Goal: Task Accomplishment & Management: Manage account settings

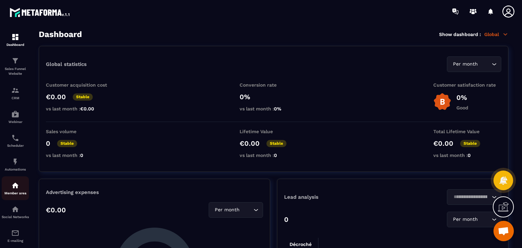
click at [12, 195] on p "Member area" at bounding box center [15, 193] width 27 height 4
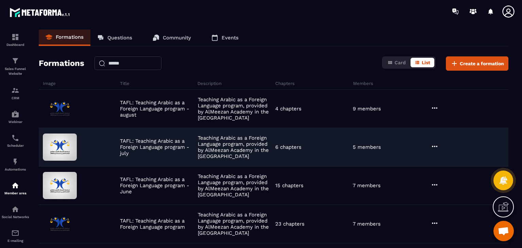
click at [435, 144] on icon at bounding box center [434, 146] width 8 height 8
click at [447, 155] on button "Edit" at bounding box center [451, 160] width 41 height 12
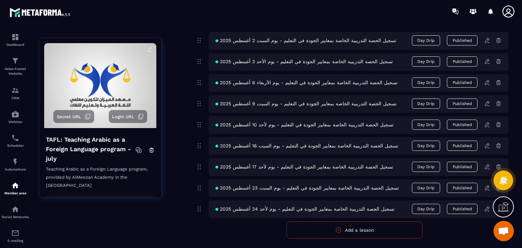
scroll to position [526, 0]
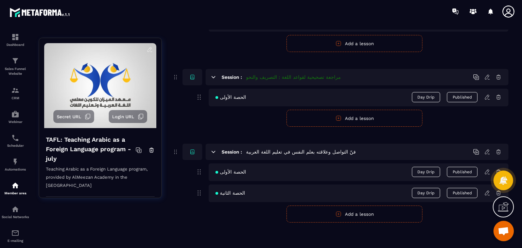
click at [333, 219] on button "Add a lesson" at bounding box center [354, 214] width 136 height 17
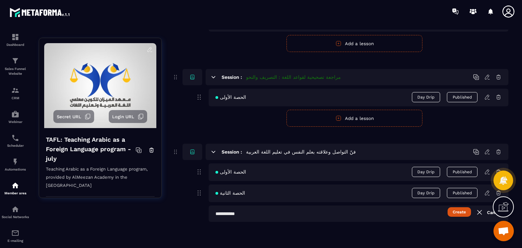
scroll to position [526, 0]
click at [289, 213] on input "text" at bounding box center [359, 214] width 300 height 16
paste input "**********"
type input "**********"
click at [459, 209] on button "Create" at bounding box center [458, 213] width 23 height 10
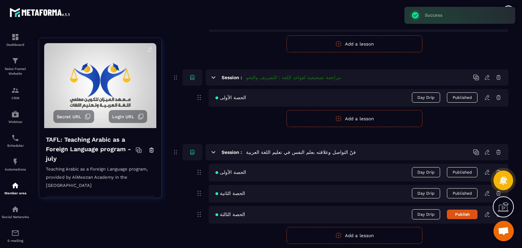
click at [488, 214] on icon at bounding box center [487, 214] width 6 height 6
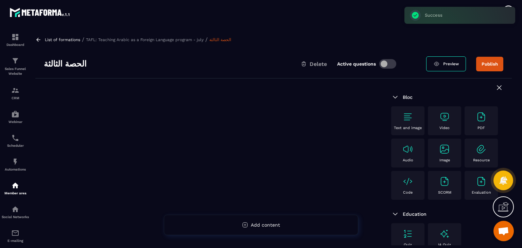
click at [342, 113] on div at bounding box center [208, 203] width 347 height 250
click at [448, 122] on div "Video" at bounding box center [444, 120] width 26 height 19
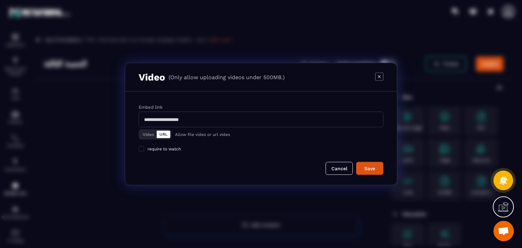
click at [144, 138] on button "Video" at bounding box center [148, 134] width 17 height 7
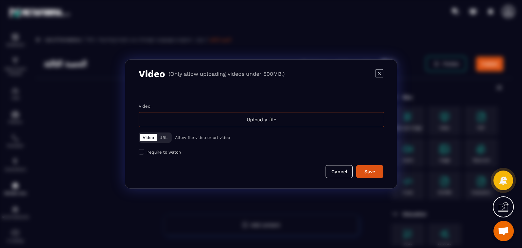
click at [224, 118] on div "Upload a file" at bounding box center [261, 119] width 245 height 15
click at [0, 0] on input "Video Upload a file" at bounding box center [0, 0] width 0 height 0
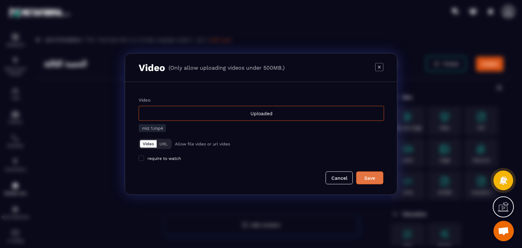
click at [375, 183] on button "Save" at bounding box center [369, 178] width 27 height 13
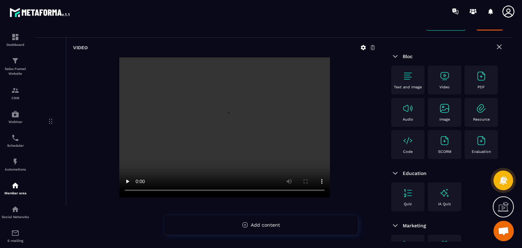
scroll to position [90, 0]
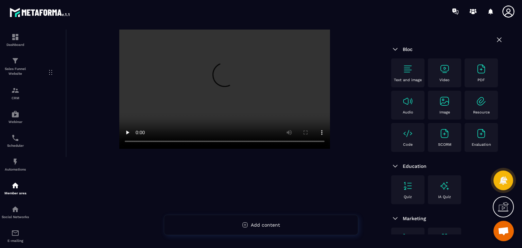
click at [435, 75] on div "Video" at bounding box center [444, 73] width 26 height 19
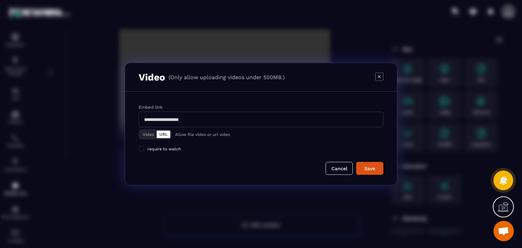
click at [331, 43] on div "Modal window" at bounding box center [261, 124] width 522 height 248
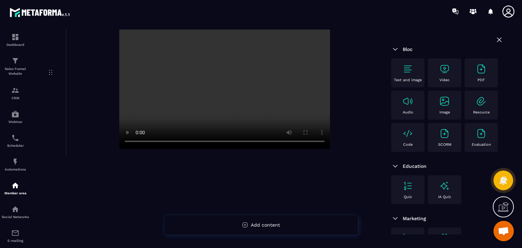
click at [446, 60] on div "Video" at bounding box center [444, 72] width 33 height 29
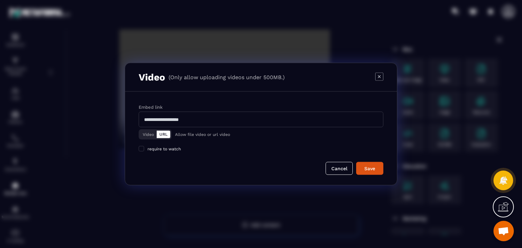
click at [138, 131] on div "Embed link Video URL Allow file video or url video require to watch Cancel Save" at bounding box center [261, 138] width 272 height 93
click at [146, 135] on button "Video" at bounding box center [148, 134] width 17 height 7
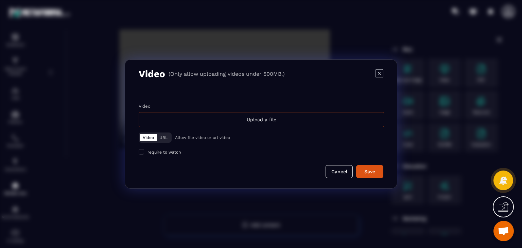
click at [242, 117] on div "Upload a file" at bounding box center [261, 119] width 245 height 15
click at [0, 0] on input "Video Upload a file" at bounding box center [0, 0] width 0 height 0
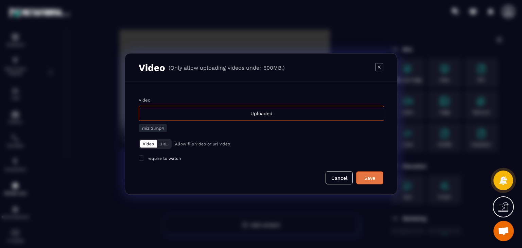
click at [358, 173] on button "Save" at bounding box center [369, 178] width 27 height 13
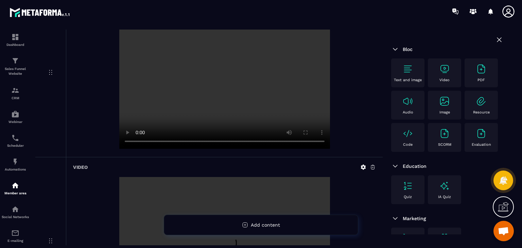
scroll to position [204, 0]
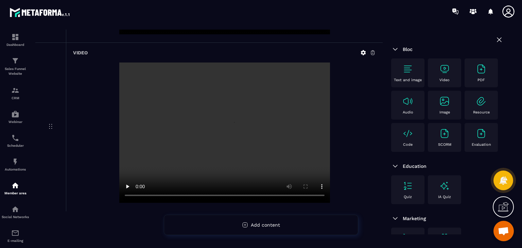
click at [435, 81] on div "Video" at bounding box center [444, 73] width 26 height 19
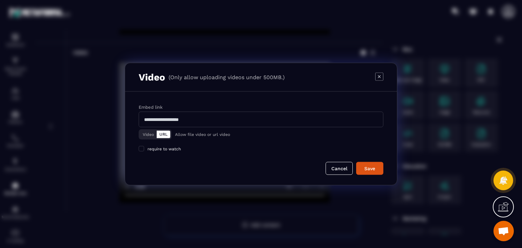
click at [143, 136] on button "Video" at bounding box center [148, 134] width 17 height 7
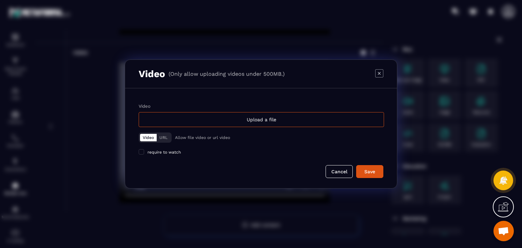
click at [209, 114] on div "Upload a file" at bounding box center [261, 119] width 245 height 15
click at [0, 0] on input "Video Upload a file" at bounding box center [0, 0] width 0 height 0
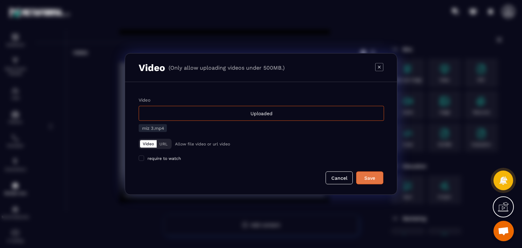
click at [364, 179] on div "Save" at bounding box center [369, 178] width 18 height 7
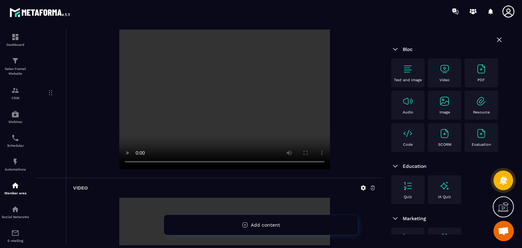
scroll to position [373, 0]
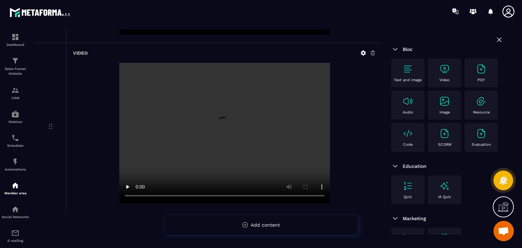
click at [442, 70] on img at bounding box center [444, 69] width 11 height 11
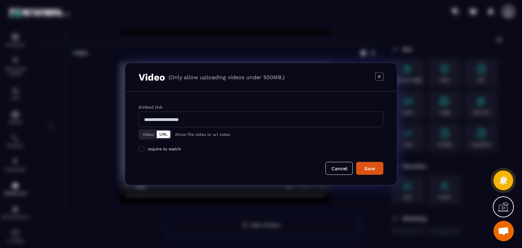
click at [377, 75] on icon "Modal window" at bounding box center [379, 76] width 8 height 8
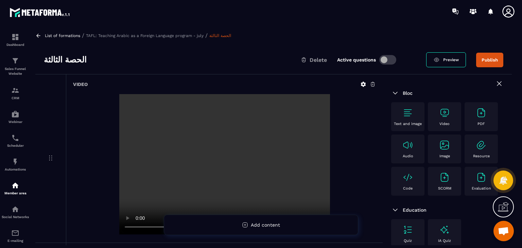
scroll to position [0, 0]
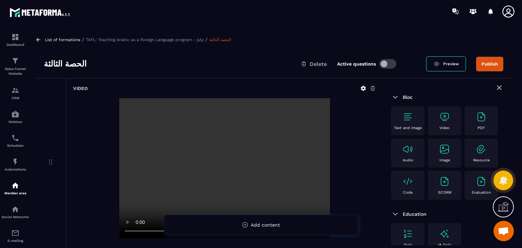
click at [234, 134] on video at bounding box center [224, 168] width 211 height 140
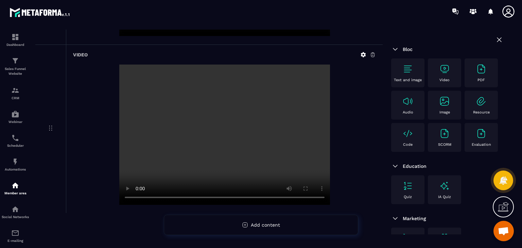
scroll to position [373, 0]
click at [447, 73] on img at bounding box center [444, 69] width 11 height 11
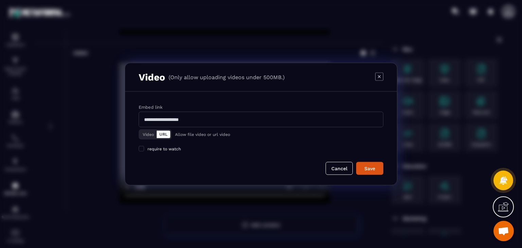
click at [146, 134] on button "Video" at bounding box center [148, 134] width 17 height 7
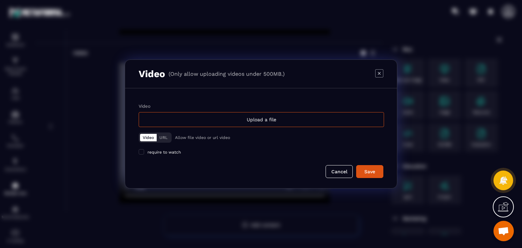
click at [261, 108] on div "Video" at bounding box center [261, 106] width 245 height 5
click at [0, 0] on input "Video Upload a file" at bounding box center [0, 0] width 0 height 0
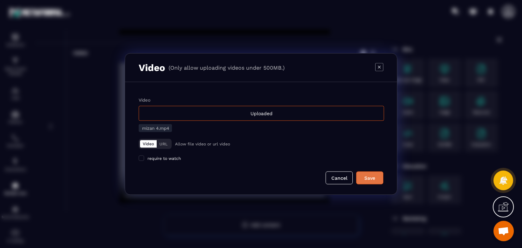
click at [371, 180] on div "Save" at bounding box center [369, 178] width 18 height 7
click at [385, 68] on div "Video (Only allow uploading videos under 500MB.)" at bounding box center [261, 68] width 272 height 29
click at [378, 67] on icon "Modal window" at bounding box center [379, 67] width 8 height 8
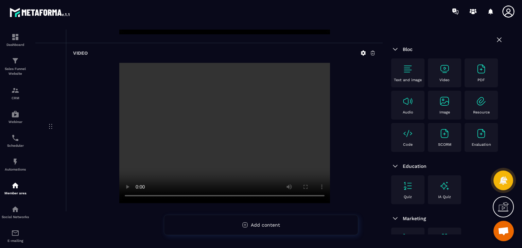
click at [461, 73] on div "Video" at bounding box center [444, 72] width 33 height 29
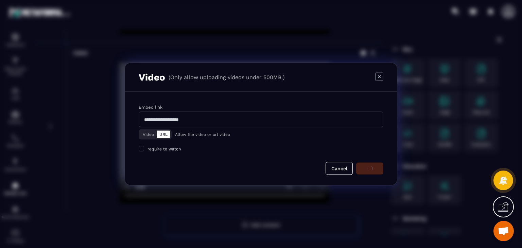
click at [148, 137] on button "Video" at bounding box center [148, 134] width 17 height 7
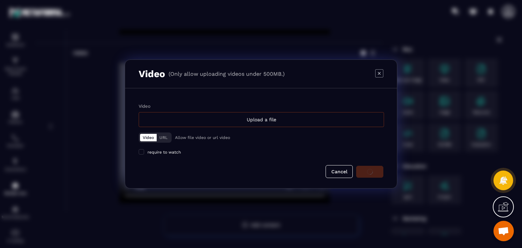
click at [228, 116] on div "Upload a file" at bounding box center [261, 119] width 245 height 15
click at [0, 0] on input "Video Upload a file" at bounding box center [0, 0] width 0 height 0
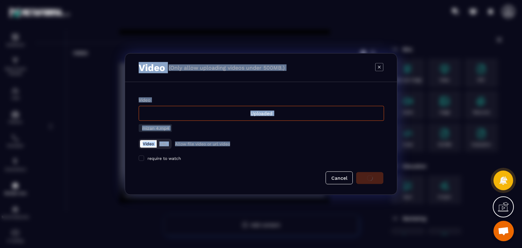
drag, startPoint x: 275, startPoint y: 146, endPoint x: 135, endPoint y: 68, distance: 160.9
click at [135, 68] on div "Video (Only allow uploading videos under 500MB.) Video Uploaded mizan 4.mp4 Vid…" at bounding box center [261, 124] width 272 height 142
click at [151, 82] on div "Video Uploaded mizan 4.mp4 Video URL Allow file video or url video require to w…" at bounding box center [261, 138] width 272 height 112
drag, startPoint x: 247, startPoint y: 174, endPoint x: 127, endPoint y: 64, distance: 162.8
click at [127, 64] on div "Video (Only allow uploading videos under 500MB.) Video Uploaded mizan 4.mp4 Vid…" at bounding box center [261, 124] width 272 height 142
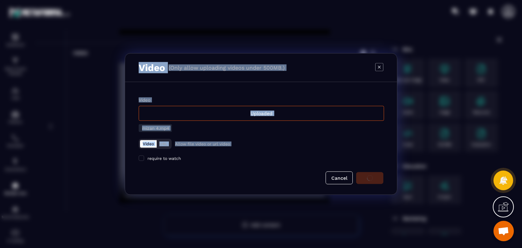
click at [162, 84] on div "Video Uploaded mizan 4.mp4 Video URL Allow file video or url video require to w…" at bounding box center [261, 138] width 272 height 112
drag, startPoint x: 190, startPoint y: 122, endPoint x: 140, endPoint y: 43, distance: 93.7
click at [140, 43] on section "Video (Only allow uploading videos under 500MB.) Video Uploaded mizan 4.mp4 Vid…" at bounding box center [261, 124] width 522 height 248
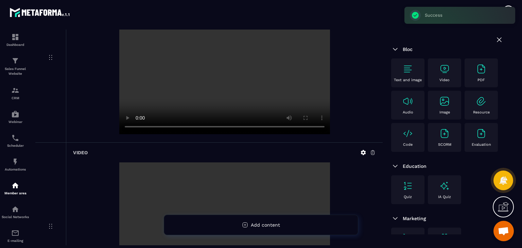
scroll to position [541, 0]
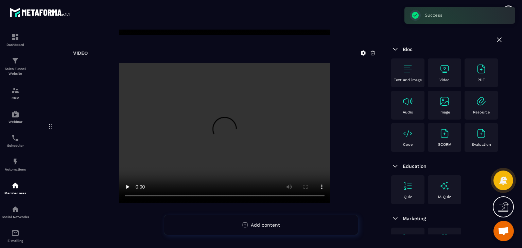
click at [436, 74] on div "Video" at bounding box center [444, 73] width 26 height 19
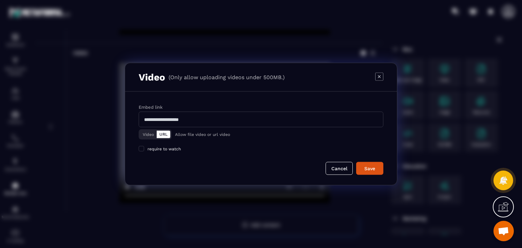
click at [151, 136] on button "Video" at bounding box center [148, 134] width 17 height 7
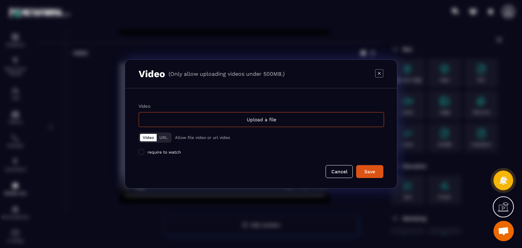
click at [232, 129] on div "Video Upload a file Video URL Allow file video or url video require to watch" at bounding box center [261, 129] width 245 height 51
click at [238, 119] on div "Upload a file" at bounding box center [261, 119] width 245 height 15
click at [0, 0] on input "Video Upload a file" at bounding box center [0, 0] width 0 height 0
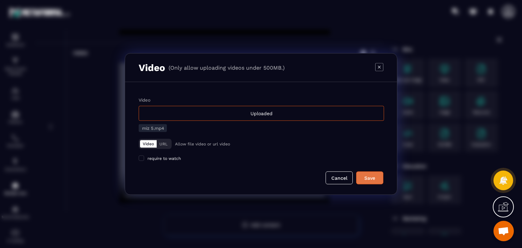
click at [374, 182] on button "Save" at bounding box center [369, 178] width 27 height 13
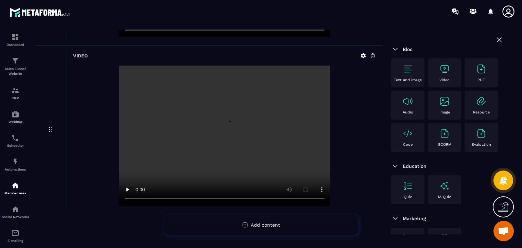
scroll to position [710, 0]
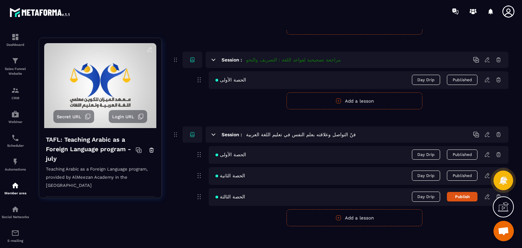
scroll to position [548, 0]
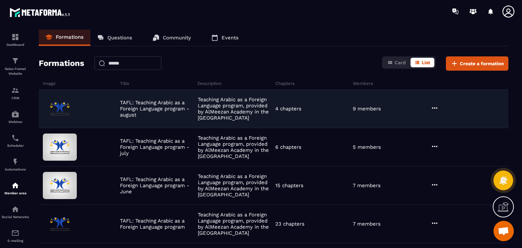
click at [439, 108] on div at bounding box center [468, 109] width 79 height 10
drag, startPoint x: 429, startPoint y: 108, endPoint x: 439, endPoint y: 108, distance: 9.9
click at [433, 108] on div at bounding box center [468, 109] width 79 height 10
click at [433, 108] on icon at bounding box center [434, 108] width 8 height 8
click at [442, 119] on button "Edit" at bounding box center [451, 122] width 41 height 12
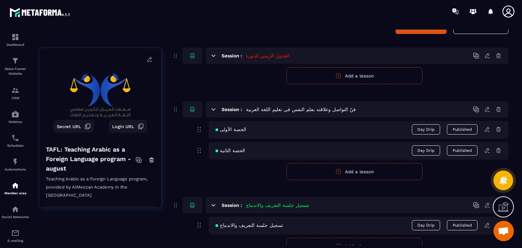
scroll to position [124, 0]
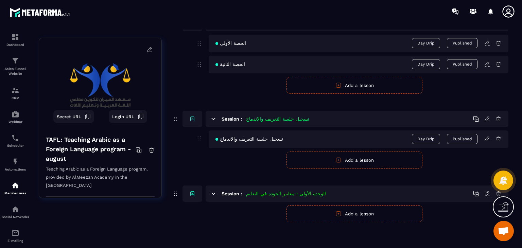
click at [348, 71] on div "الحصة الثانية Day Drip Published" at bounding box center [359, 65] width 300 height 18
click at [347, 86] on button "Add a lesson" at bounding box center [354, 85] width 136 height 17
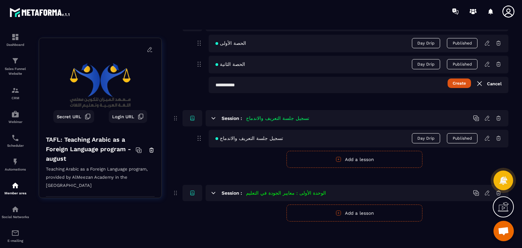
scroll to position [124, 0]
click at [321, 89] on input "text" at bounding box center [359, 85] width 300 height 16
paste input "**********"
type input "**********"
click at [466, 84] on button "Create" at bounding box center [458, 84] width 23 height 10
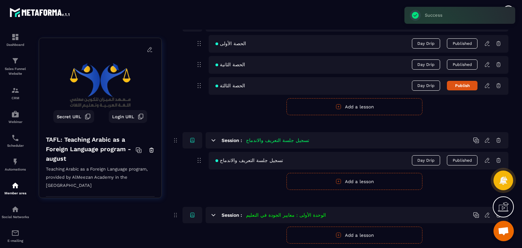
click at [488, 85] on icon at bounding box center [487, 84] width 1 height 1
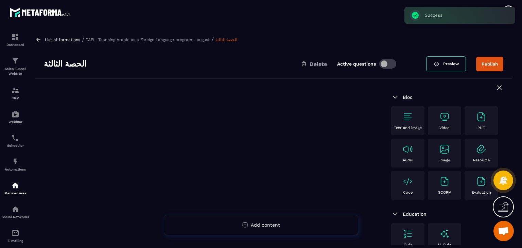
click at [443, 115] on img at bounding box center [444, 116] width 11 height 11
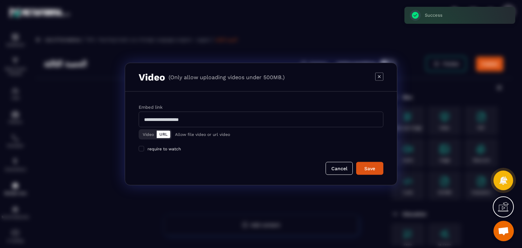
click at [149, 132] on button "Video" at bounding box center [148, 134] width 17 height 7
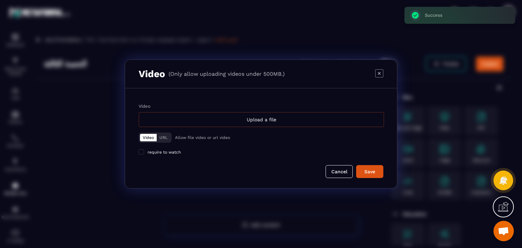
click at [212, 119] on div "Upload a file" at bounding box center [261, 119] width 245 height 15
click at [0, 0] on input "Video Upload a file" at bounding box center [0, 0] width 0 height 0
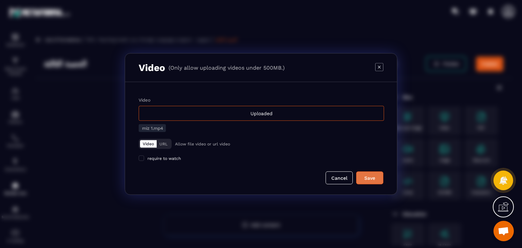
click at [359, 174] on button "Save" at bounding box center [369, 178] width 27 height 13
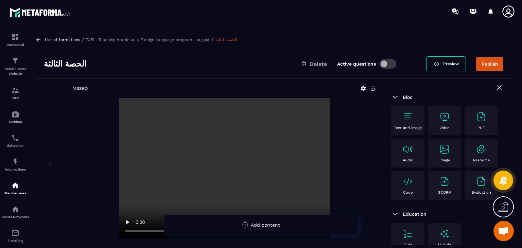
click at [439, 121] on img at bounding box center [444, 116] width 11 height 11
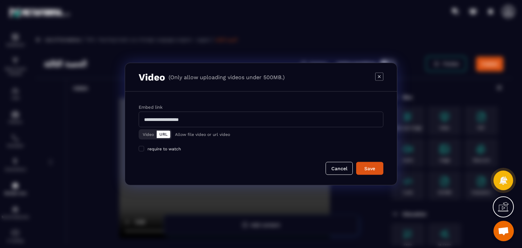
drag, startPoint x: 146, startPoint y: 135, endPoint x: 152, endPoint y: 129, distance: 8.4
click at [146, 134] on button "Video" at bounding box center [148, 134] width 17 height 7
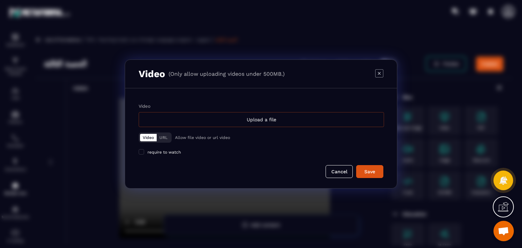
click at [193, 120] on div "Upload a file" at bounding box center [261, 119] width 245 height 15
click at [0, 0] on input "Video Upload a file" at bounding box center [0, 0] width 0 height 0
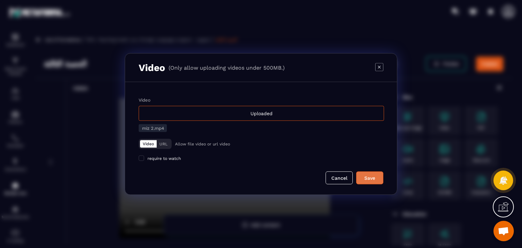
click at [368, 178] on div "Save" at bounding box center [369, 178] width 18 height 7
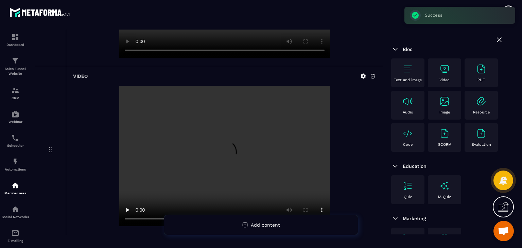
scroll to position [204, 0]
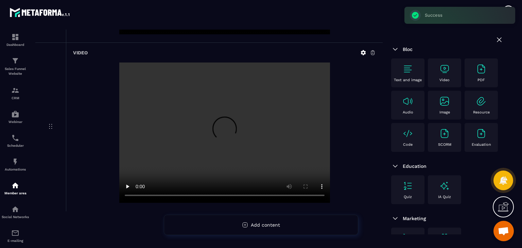
click at [443, 75] on div "Video" at bounding box center [444, 73] width 26 height 19
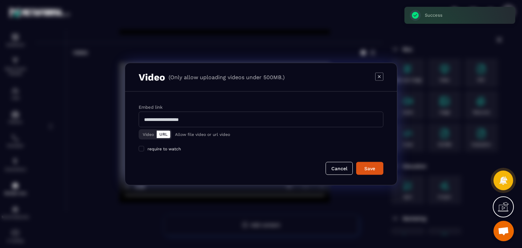
click at [148, 134] on button "Video" at bounding box center [148, 134] width 17 height 7
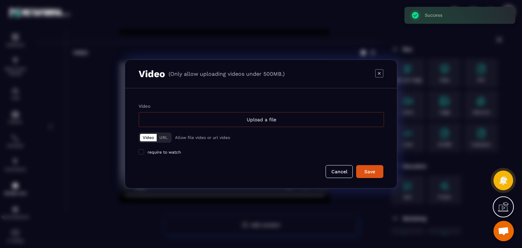
click at [208, 116] on div "Upload a file" at bounding box center [261, 119] width 245 height 15
click at [0, 0] on input "Video Upload a file" at bounding box center [0, 0] width 0 height 0
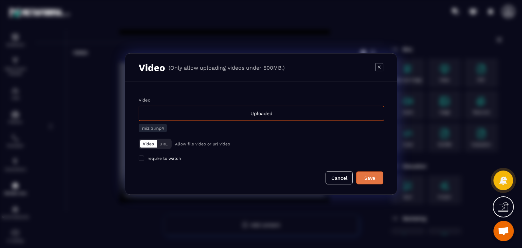
click at [373, 179] on div "Save" at bounding box center [369, 178] width 18 height 7
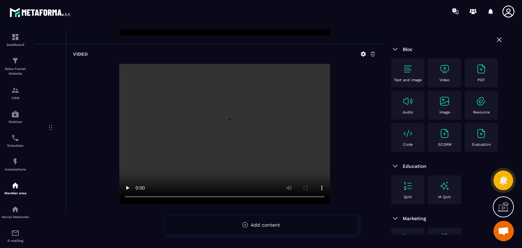
scroll to position [373, 0]
click at [444, 67] on img at bounding box center [444, 69] width 11 height 11
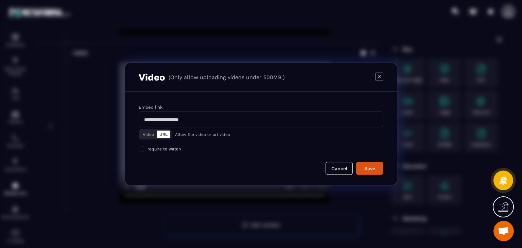
click at [154, 135] on button "Video" at bounding box center [148, 134] width 17 height 7
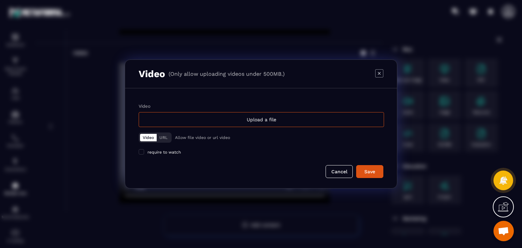
click at [249, 114] on div "Upload a file" at bounding box center [261, 119] width 245 height 15
click at [0, 0] on input "Video Upload a file" at bounding box center [0, 0] width 0 height 0
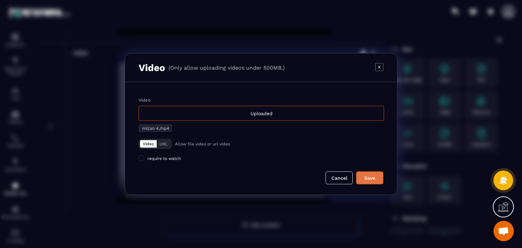
click at [373, 177] on div "Save" at bounding box center [369, 178] width 18 height 7
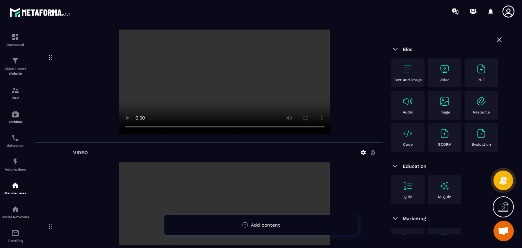
scroll to position [541, 0]
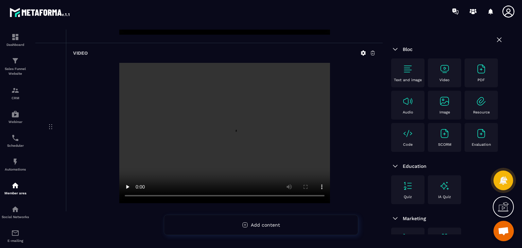
click at [456, 68] on div "Video" at bounding box center [444, 73] width 26 height 19
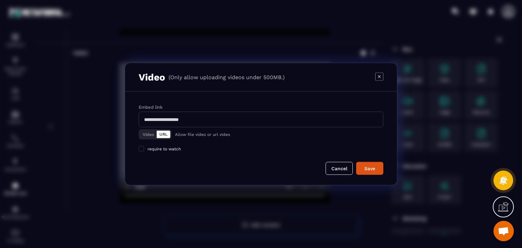
click at [141, 134] on button "Video" at bounding box center [148, 134] width 17 height 7
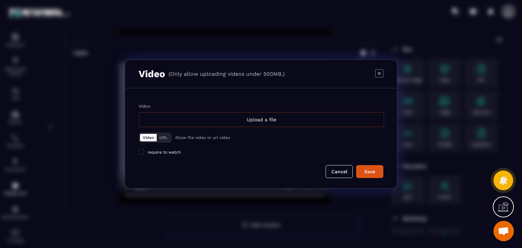
click at [183, 121] on div "Upload a file" at bounding box center [261, 119] width 245 height 15
click at [0, 0] on input "Video Upload a file" at bounding box center [0, 0] width 0 height 0
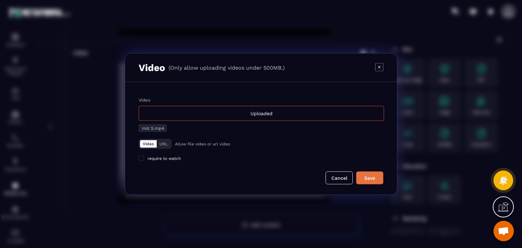
click at [369, 180] on div "Save" at bounding box center [369, 178] width 18 height 7
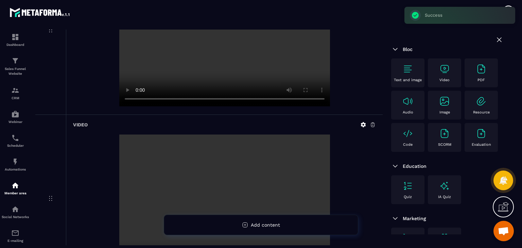
scroll to position [0, 0]
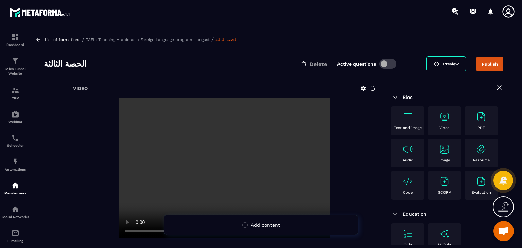
click at [42, 43] on div "List of formations / TAFL: Teaching Arabic as a Foreign Language program - augu…" at bounding box center [273, 138] width 483 height 216
click at [46, 39] on p "List of formations" at bounding box center [62, 39] width 35 height 5
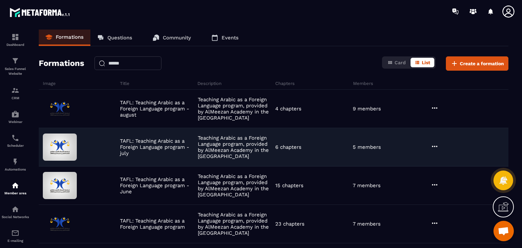
click at [434, 144] on icon at bounding box center [434, 146] width 8 height 8
click at [455, 159] on button "Edit" at bounding box center [451, 160] width 41 height 12
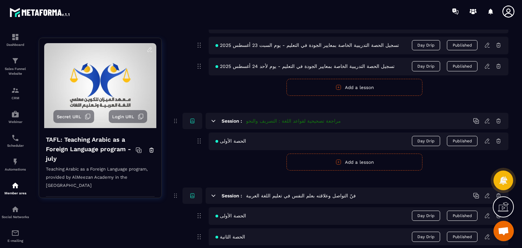
scroll to position [548, 0]
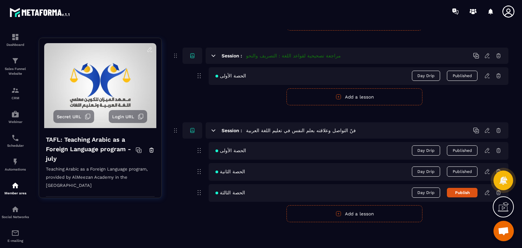
click at [486, 193] on icon at bounding box center [487, 193] width 6 height 6
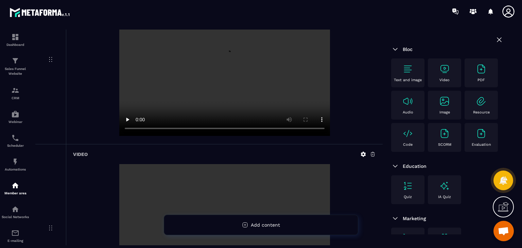
scroll to position [204, 0]
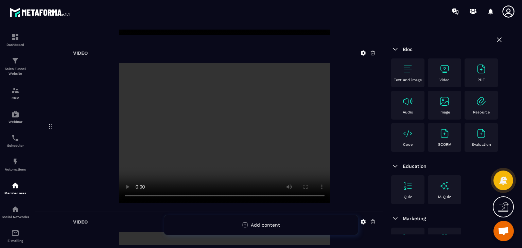
click at [449, 75] on div "Video" at bounding box center [444, 73] width 26 height 19
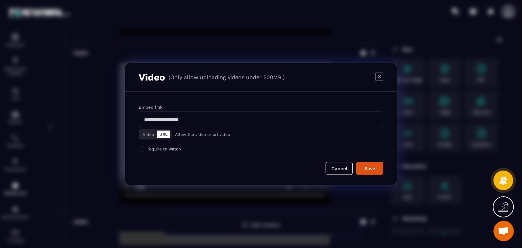
click at [145, 134] on button "Video" at bounding box center [148, 134] width 17 height 7
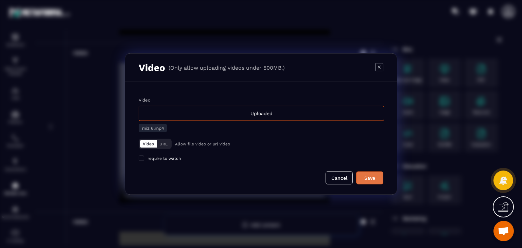
click at [370, 174] on button "Save" at bounding box center [369, 178] width 27 height 13
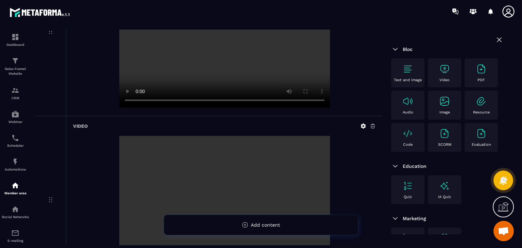
scroll to position [0, 0]
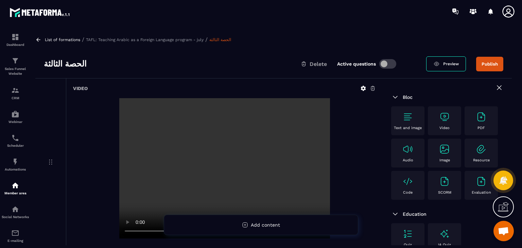
click at [40, 38] on icon at bounding box center [38, 40] width 6 height 6
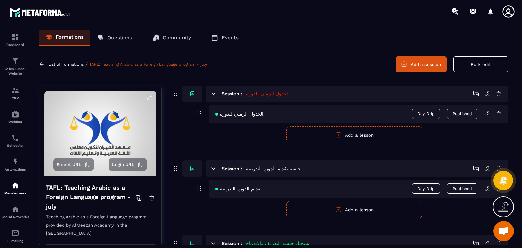
click at [42, 68] on div "List of formations / TAFL: Teaching Arabic as a Foreign Language program - july…" at bounding box center [273, 64] width 469 height 16
click at [44, 65] on icon at bounding box center [42, 64] width 6 height 6
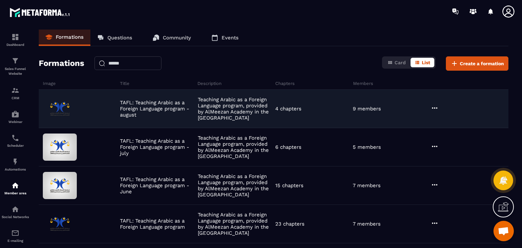
click at [431, 107] on icon at bounding box center [434, 108] width 8 height 8
click at [442, 119] on button "Edit" at bounding box center [451, 122] width 41 height 12
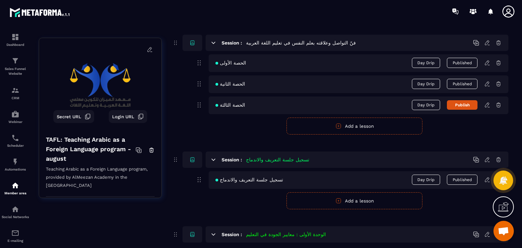
scroll to position [77, 0]
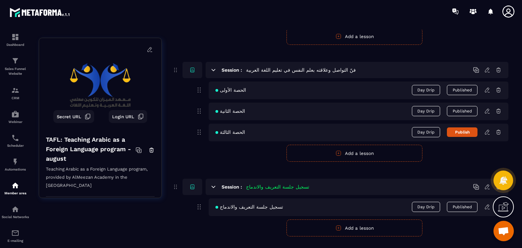
click at [487, 132] on icon at bounding box center [487, 132] width 6 height 6
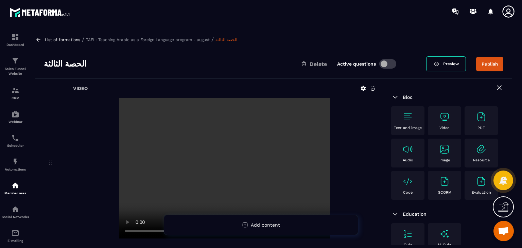
click at [444, 120] on img at bounding box center [444, 116] width 11 height 11
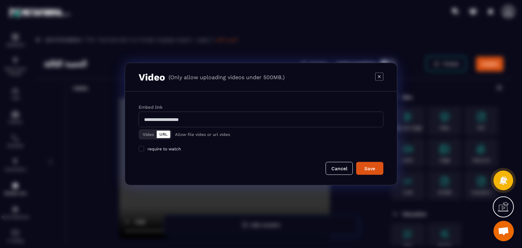
click at [149, 136] on button "Video" at bounding box center [148, 134] width 17 height 7
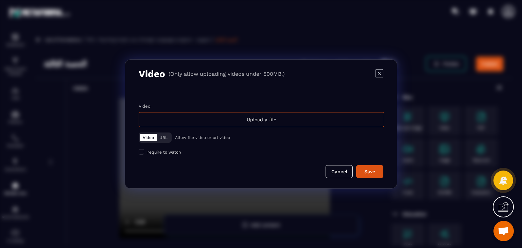
click at [264, 127] on div "Video Upload a file Video URL Allow file video or url video require to watch" at bounding box center [261, 129] width 245 height 51
click at [275, 114] on div "Upload a file" at bounding box center [261, 119] width 245 height 15
click at [0, 0] on input "Video Upload a file" at bounding box center [0, 0] width 0 height 0
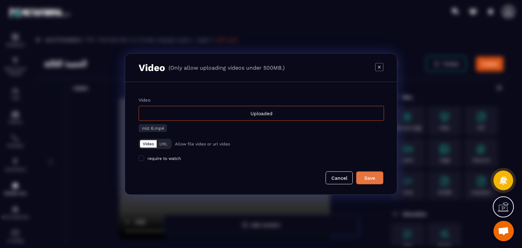
click at [364, 176] on div "Save" at bounding box center [369, 178] width 18 height 7
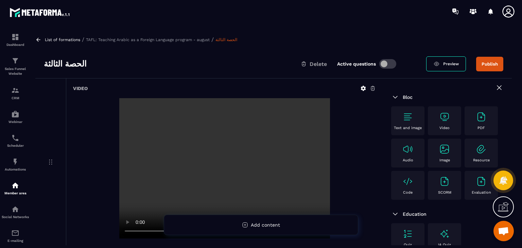
click at [490, 66] on button "Publish" at bounding box center [489, 64] width 27 height 15
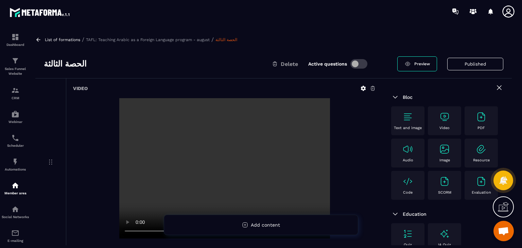
click at [453, 117] on div "Video" at bounding box center [444, 120] width 26 height 19
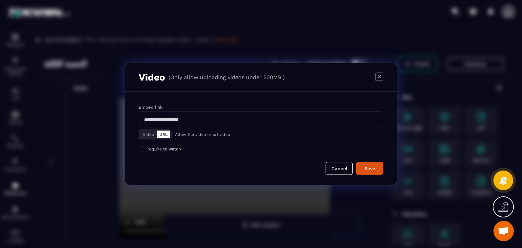
click at [147, 132] on button "Video" at bounding box center [148, 134] width 17 height 7
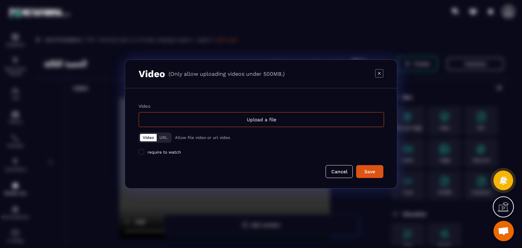
click at [288, 111] on label "Video Upload a file" at bounding box center [261, 115] width 245 height 23
click at [0, 0] on input "Video Upload a file" at bounding box center [0, 0] width 0 height 0
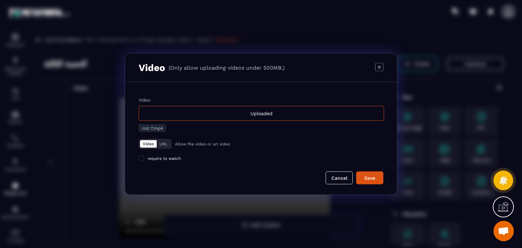
click at [368, 170] on form "Video Uploaded miz 7.mp4 Video URL Allow file video or url video require to wat…" at bounding box center [261, 140] width 245 height 87
click at [369, 174] on button "Save" at bounding box center [369, 178] width 27 height 13
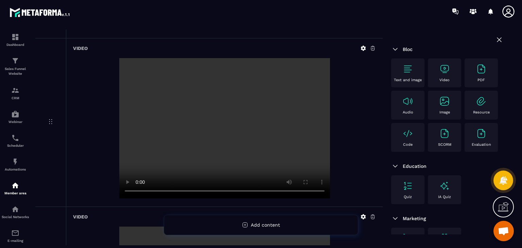
scroll to position [1047, 0]
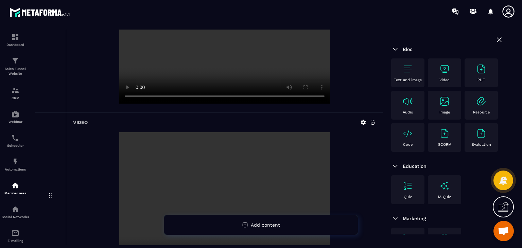
drag, startPoint x: 516, startPoint y: 97, endPoint x: 245, endPoint y: 61, distance: 273.5
click at [519, 65] on section "Dashboard Sales Funnel Website CRM Webinar Scheduler Automations Member area So…" at bounding box center [261, 137] width 522 height 229
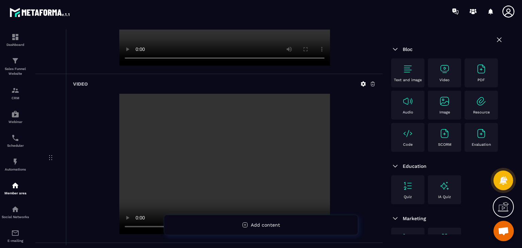
scroll to position [0, 0]
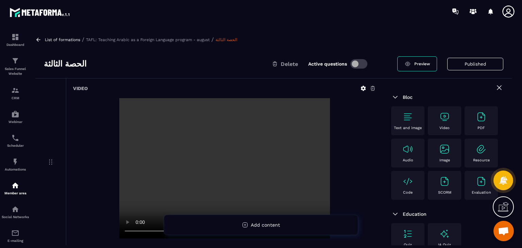
click at [37, 40] on icon at bounding box center [38, 40] width 4 height 4
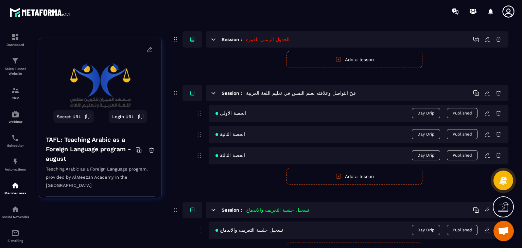
scroll to position [43, 0]
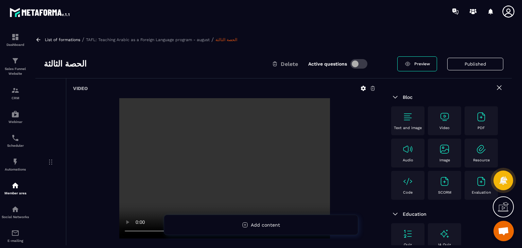
click at [35, 39] on icon at bounding box center [38, 40] width 6 height 6
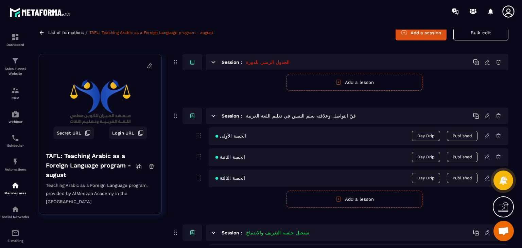
scroll to position [34, 0]
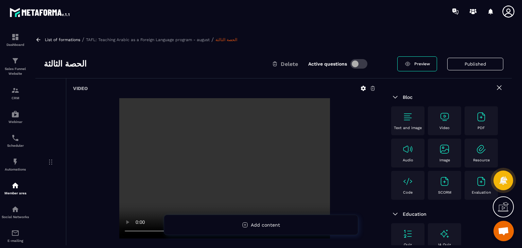
click at [58, 60] on h3 "الحصة الثالثة" at bounding box center [65, 63] width 43 height 11
click at [11, 187] on div "Member area" at bounding box center [15, 188] width 27 height 14
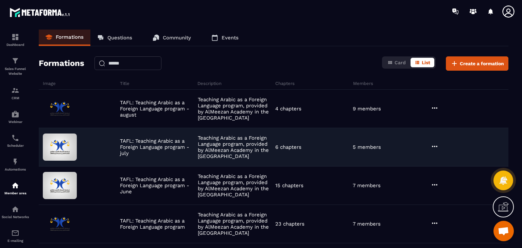
click at [432, 147] on icon at bounding box center [434, 146] width 8 height 8
click at [440, 159] on icon "button" at bounding box center [439, 160] width 6 height 6
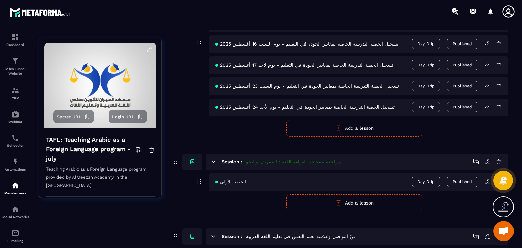
scroll to position [548, 0]
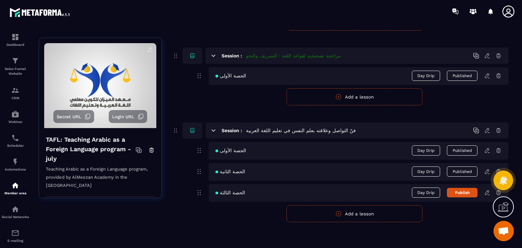
click at [485, 192] on icon at bounding box center [487, 193] width 6 height 6
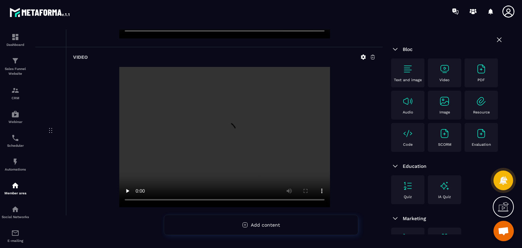
scroll to position [878, 0]
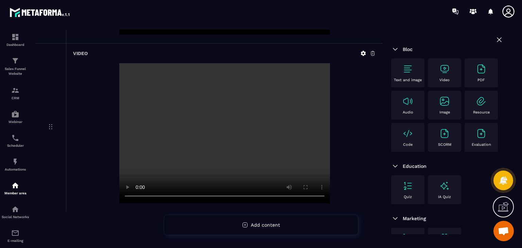
click at [457, 73] on div "Video" at bounding box center [444, 73] width 26 height 19
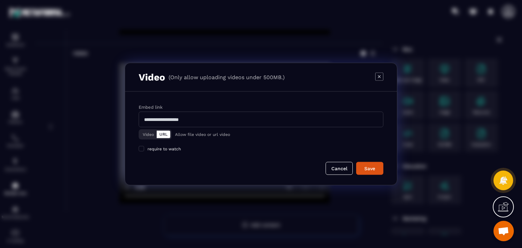
click at [145, 131] on button "Video" at bounding box center [148, 134] width 17 height 7
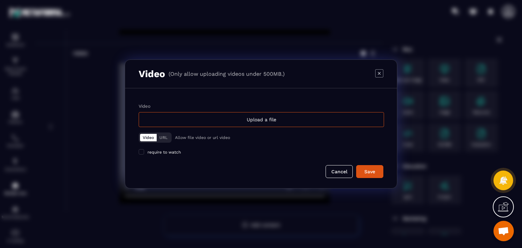
click at [200, 119] on div "Upload a file" at bounding box center [261, 119] width 245 height 15
click at [0, 0] on input "Video Upload a file" at bounding box center [0, 0] width 0 height 0
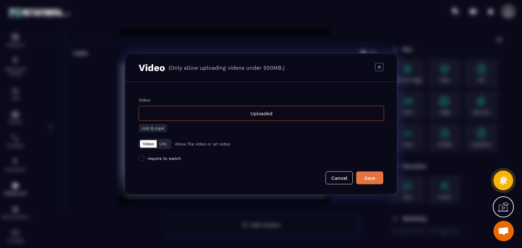
click at [362, 175] on div "Save" at bounding box center [369, 178] width 18 height 7
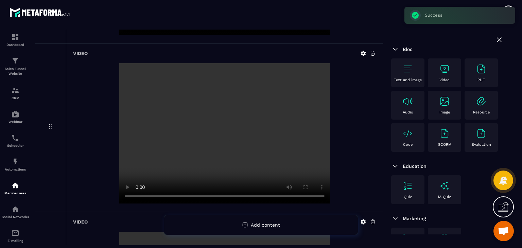
click at [448, 72] on img at bounding box center [444, 69] width 11 height 11
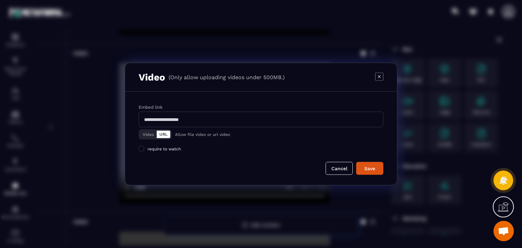
click at [149, 132] on button "Video" at bounding box center [148, 134] width 17 height 7
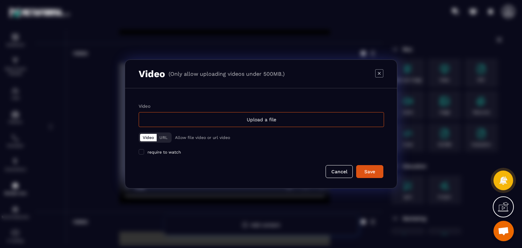
click at [197, 116] on div "Upload a file" at bounding box center [261, 119] width 245 height 15
click at [0, 0] on input "Video Upload a file" at bounding box center [0, 0] width 0 height 0
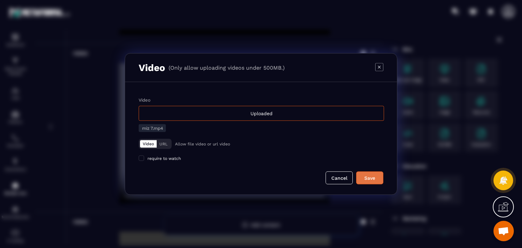
click at [369, 177] on div "Save" at bounding box center [369, 178] width 18 height 7
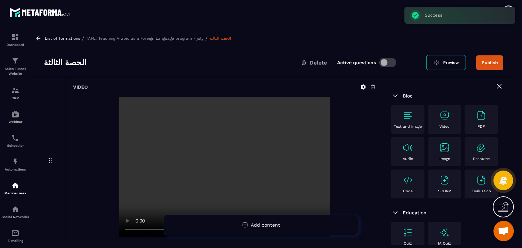
scroll to position [0, 0]
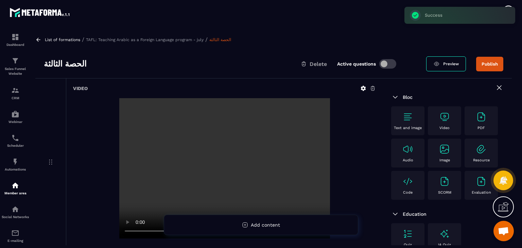
click at [488, 66] on button "Publish" at bounding box center [489, 64] width 27 height 15
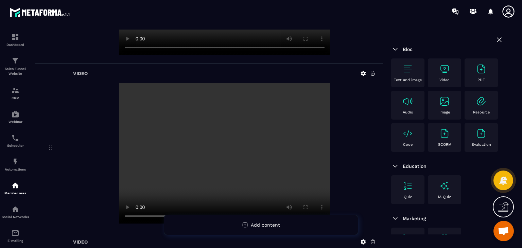
scroll to position [1012, 0]
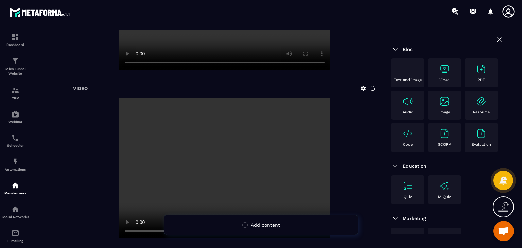
click at [371, 87] on icon at bounding box center [373, 88] width 6 height 6
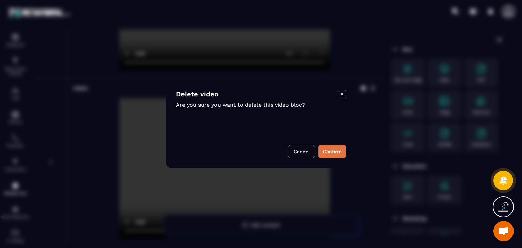
click at [325, 155] on button "Confirm" at bounding box center [332, 151] width 28 height 13
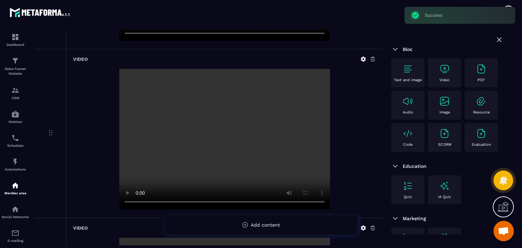
scroll to position [0, 0]
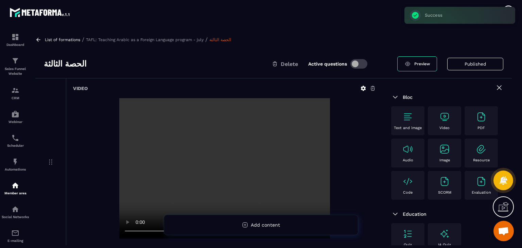
click at [39, 39] on icon at bounding box center [38, 40] width 6 height 6
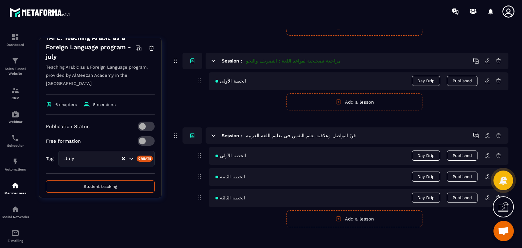
scroll to position [548, 0]
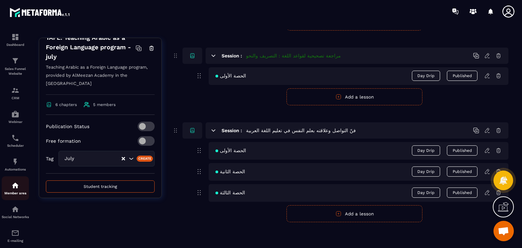
click at [12, 189] on img at bounding box center [15, 185] width 8 height 8
